Goal: Find specific page/section: Find specific page/section

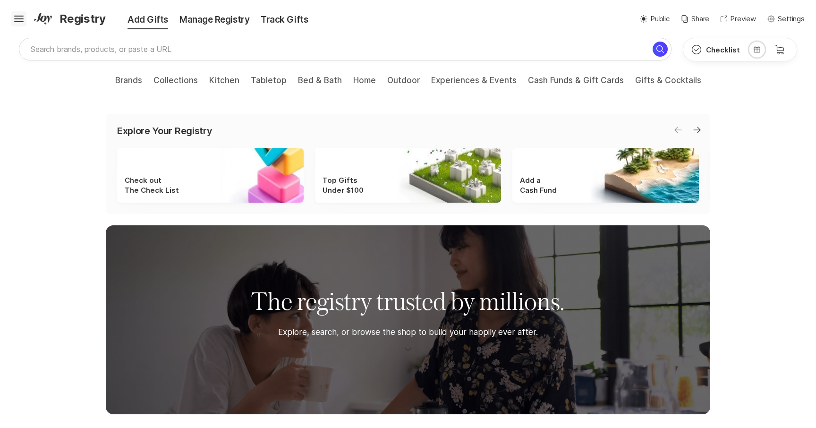
click at [24, 13] on icon "Hamburger" at bounding box center [18, 18] width 15 height 15
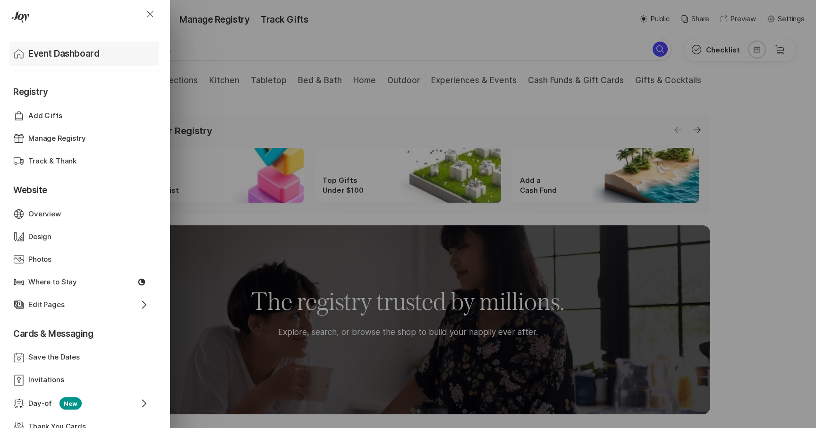
click at [56, 51] on p "Event Dashboard" at bounding box center [63, 53] width 71 height 13
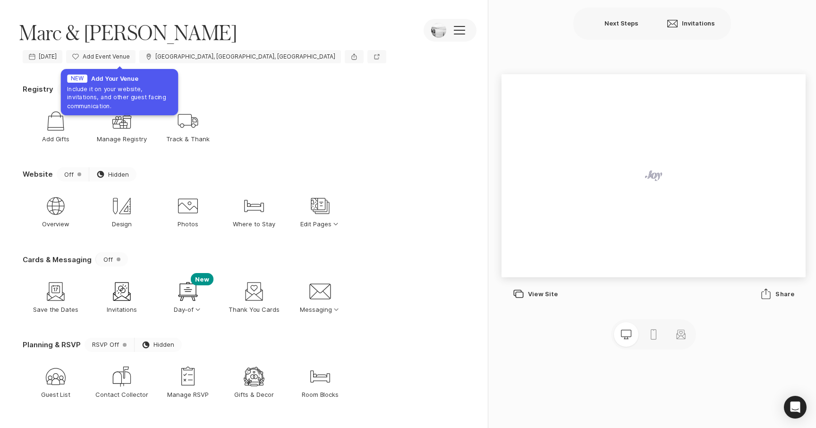
click at [219, 39] on div "[PERSON_NAME] & [PERSON_NAME] Camera Edit Photos [PERSON_NAME] & [PERSON_NAME] …" at bounding box center [244, 23] width 488 height 46
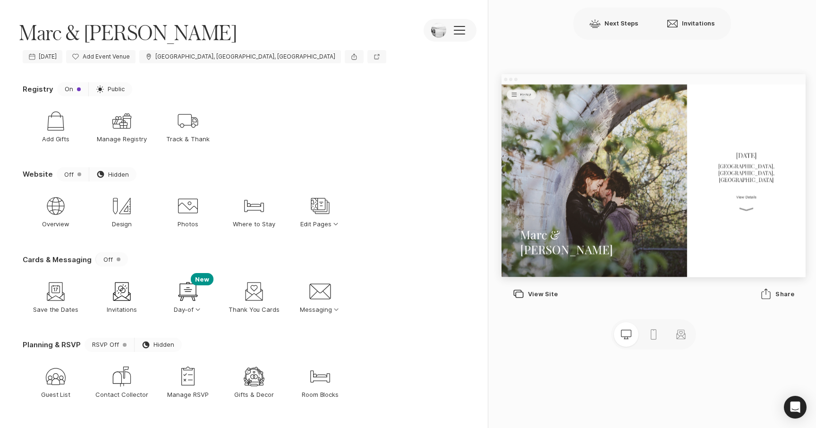
scroll to position [17, 0]
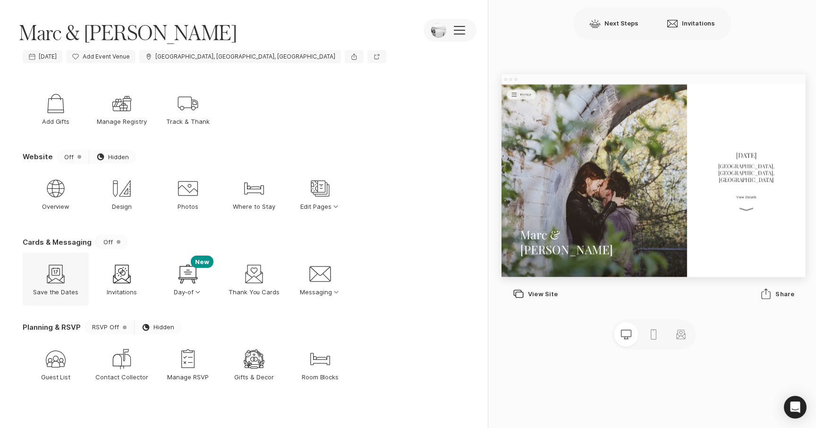
click at [62, 285] on icon "Save The Date" at bounding box center [55, 273] width 23 height 23
click at [115, 278] on icon "Invitation" at bounding box center [121, 273] width 23 height 23
